Goal: Information Seeking & Learning: Learn about a topic

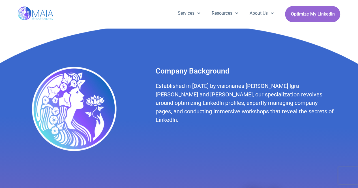
scroll to position [141, 0]
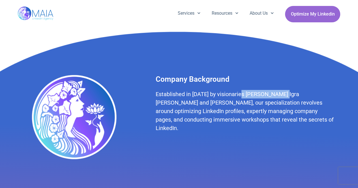
drag, startPoint x: 240, startPoint y: 92, endPoint x: 275, endPoint y: 94, distance: 35.1
click at [275, 94] on h2 "Established in [DATE] by visionaries [PERSON_NAME] Igra [PERSON_NAME] and [PERS…" at bounding box center [244, 111] width 179 height 42
copy h2 "[PERSON_NAME] [PERSON_NAME]"
drag, startPoint x: 223, startPoint y: 102, endPoint x: 233, endPoint y: 101, distance: 9.6
click at [223, 102] on h2 "Established in [DATE] by visionaries [PERSON_NAME] Igra [PERSON_NAME] and [PERS…" at bounding box center [244, 111] width 179 height 42
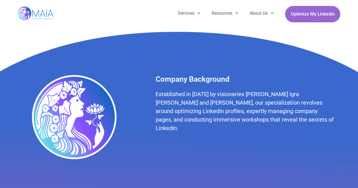
click at [288, 93] on h2 "Established in [DATE] by visionaries [PERSON_NAME] Igra [PERSON_NAME] and [PERS…" at bounding box center [244, 111] width 179 height 42
drag, startPoint x: 288, startPoint y: 93, endPoint x: 320, endPoint y: 94, distance: 32.0
click at [320, 94] on h2 "Established in 2019 by visionaries Eli Igra Serfaty and Shay Thieberg, our spec…" at bounding box center [244, 111] width 179 height 42
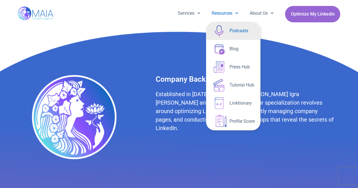
click at [237, 22] on link "Podcasts" at bounding box center [233, 31] width 54 height 18
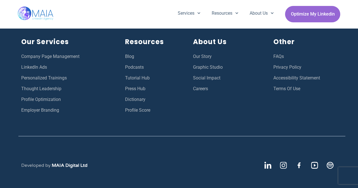
scroll to position [1120, 0]
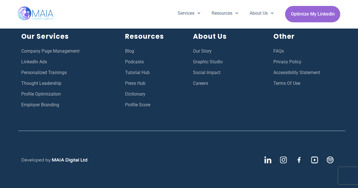
click at [48, 83] on span "Thought Leadership" at bounding box center [41, 83] width 40 height 7
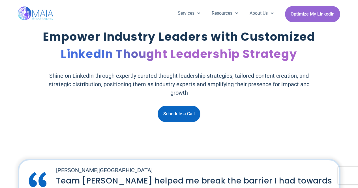
scroll to position [848, 0]
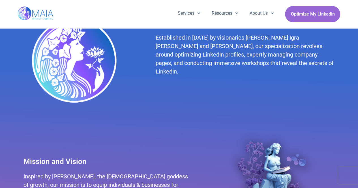
scroll to position [170, 0]
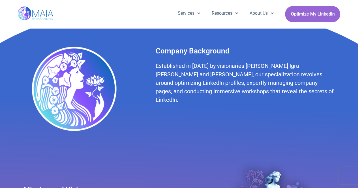
click at [245, 66] on h2 "Established in 2019 by visionaries Eli Igra Serfaty and Shay Thieberg, our spec…" at bounding box center [244, 83] width 179 height 42
drag, startPoint x: 245, startPoint y: 66, endPoint x: 265, endPoint y: 66, distance: 19.2
click at [265, 66] on h2 "Established in 2019 by visionaries Eli Igra Serfaty and Shay Thieberg, our spec…" at bounding box center [244, 83] width 179 height 42
drag, startPoint x: 240, startPoint y: 64, endPoint x: 275, endPoint y: 65, distance: 35.6
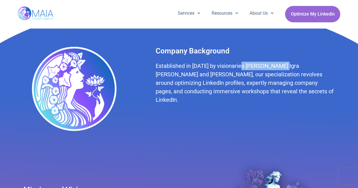
click at [275, 65] on h2 "Established in 2019 by visionaries Eli Igra Serfaty and Shay Thieberg, our spec…" at bounding box center [244, 83] width 179 height 42
copy h2 "Eli Igra Serfaty"
click at [232, 9] on span "Menu" at bounding box center [235, 13] width 6 height 9
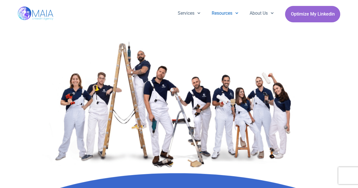
click at [229, 16] on link "Resources" at bounding box center [225, 13] width 38 height 15
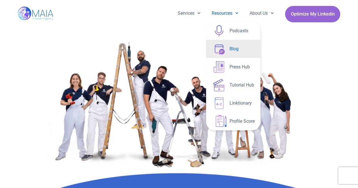
click at [238, 55] on link "Blog" at bounding box center [233, 49] width 54 height 18
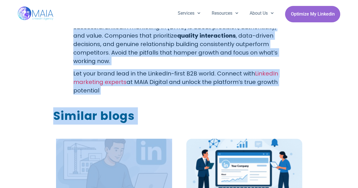
scroll to position [1753, 0]
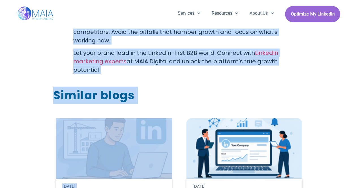
drag, startPoint x: 83, startPoint y: 77, endPoint x: 191, endPoint y: 72, distance: 108.4
copy div "Dos and Don’ts of LinkedIn Marketing in 2025: A Comprehensive Guide for B2B Suc…"
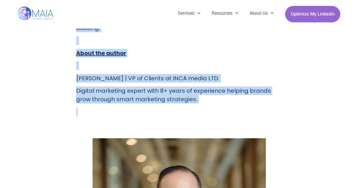
scroll to position [2064, 0]
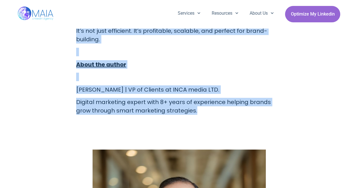
click at [227, 98] on p "Digital marketing expert with 8+ years of experience helping brands grow throug…" at bounding box center [179, 106] width 206 height 17
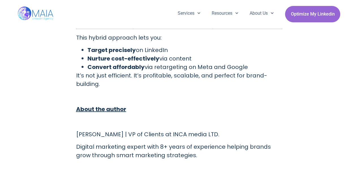
scroll to position [2007, 0]
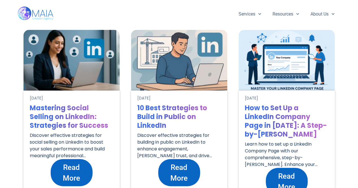
scroll to position [565, 0]
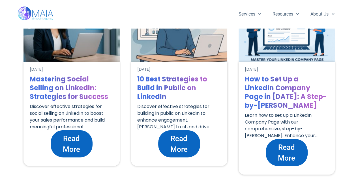
click at [177, 144] on span "Read More" at bounding box center [179, 143] width 31 height 21
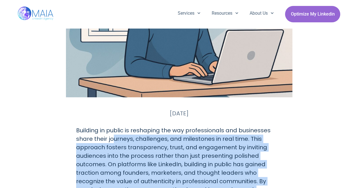
scroll to position [85, 0]
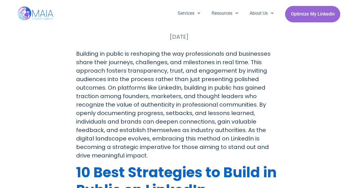
scroll to position [141, 0]
